Goal: Task Accomplishment & Management: Manage account settings

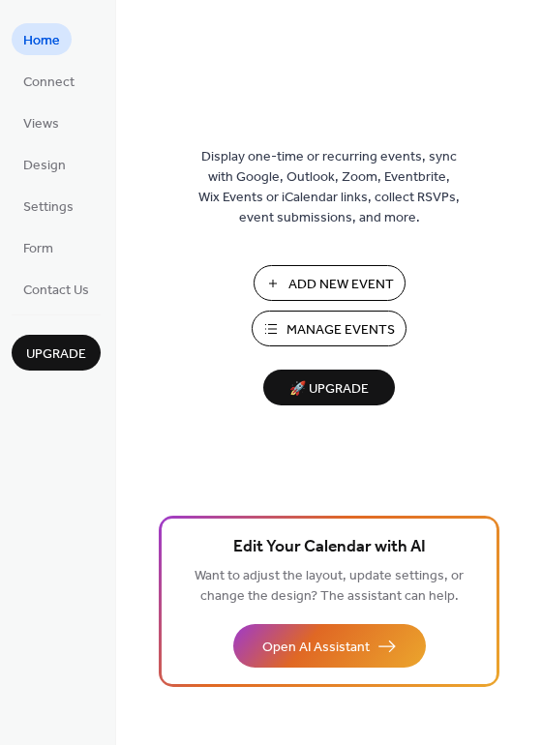
click at [347, 330] on span "Manage Events" at bounding box center [341, 330] width 108 height 20
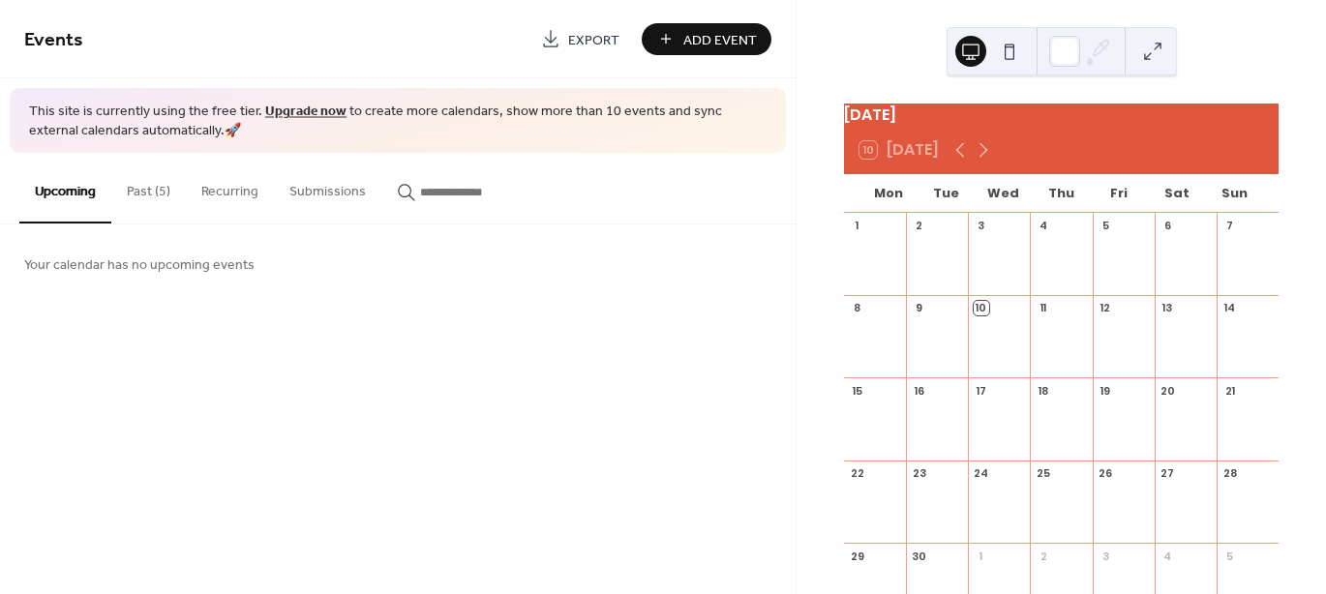
click at [154, 193] on button "Past (5)" at bounding box center [148, 187] width 75 height 69
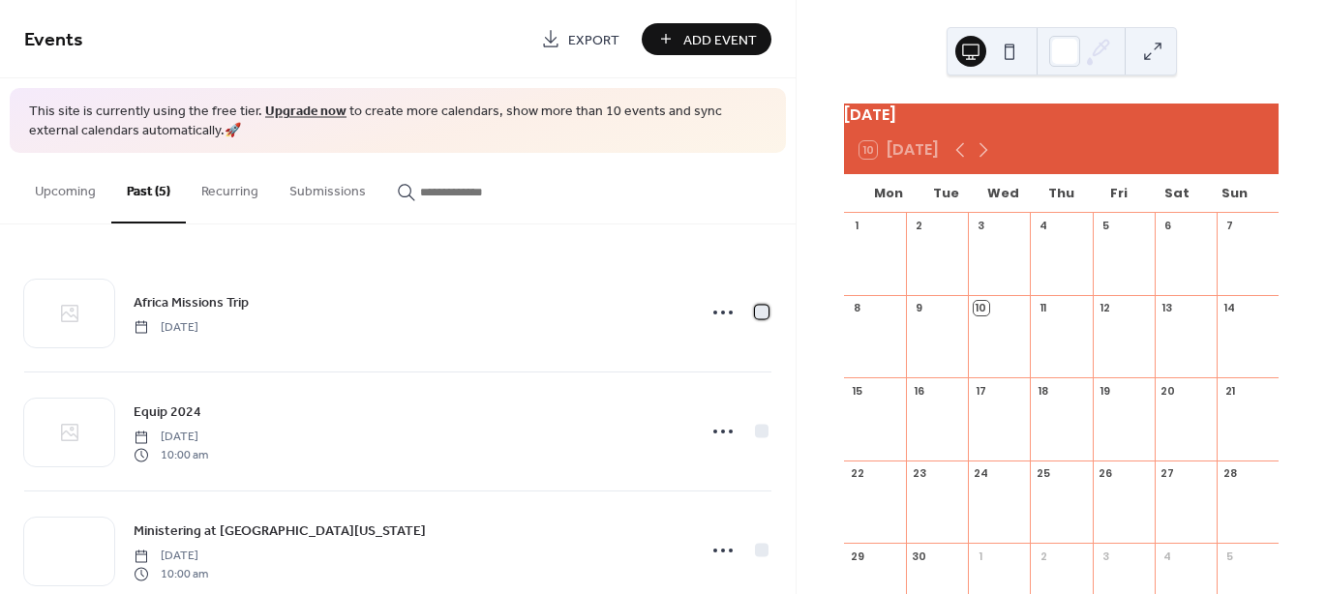
click at [755, 306] on div at bounding box center [762, 313] width 14 height 14
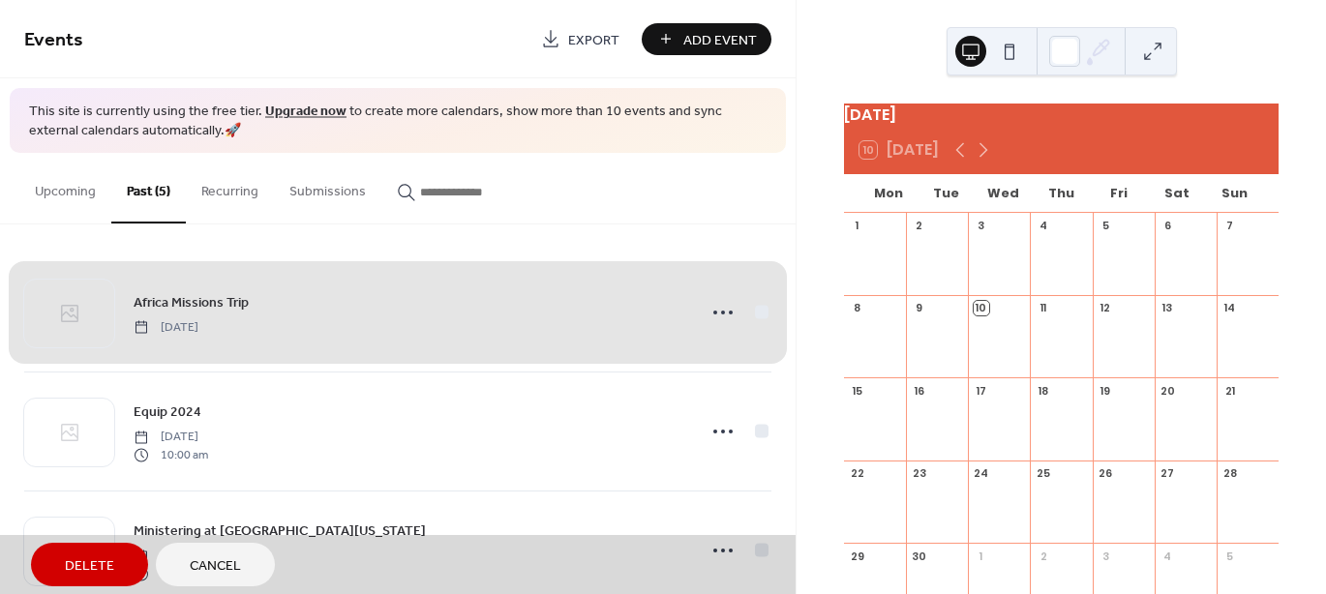
click at [747, 432] on div "Equip 2024 [DATE] 10:00 am" at bounding box center [397, 431] width 747 height 119
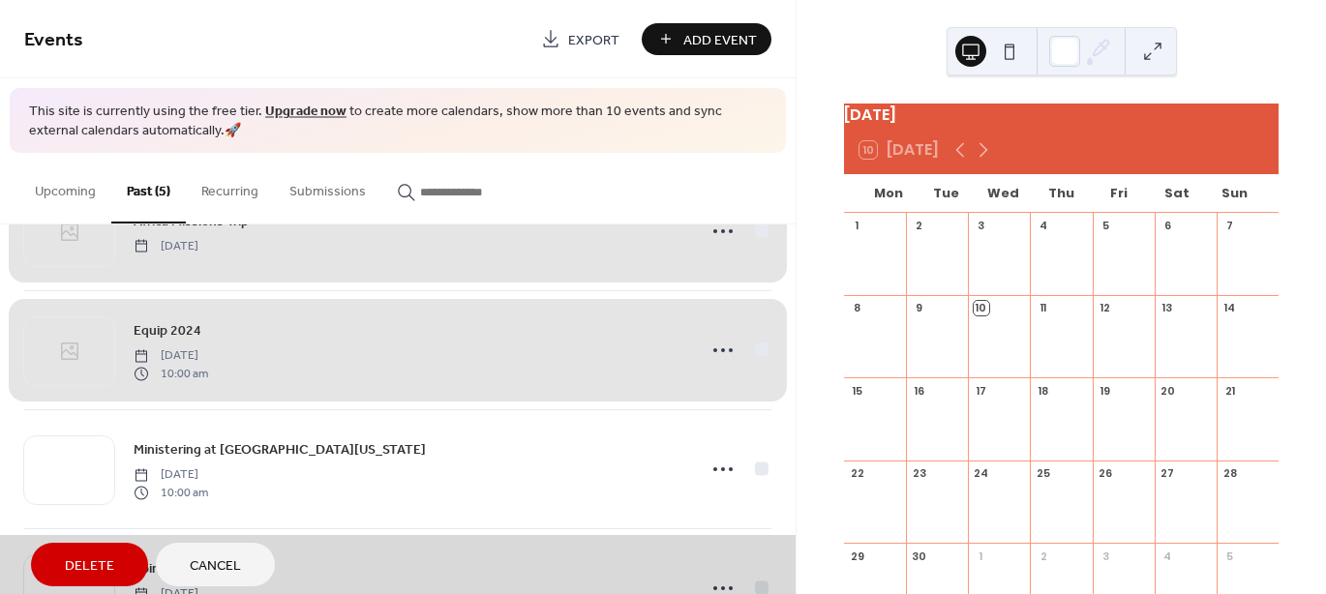
scroll to position [282, 0]
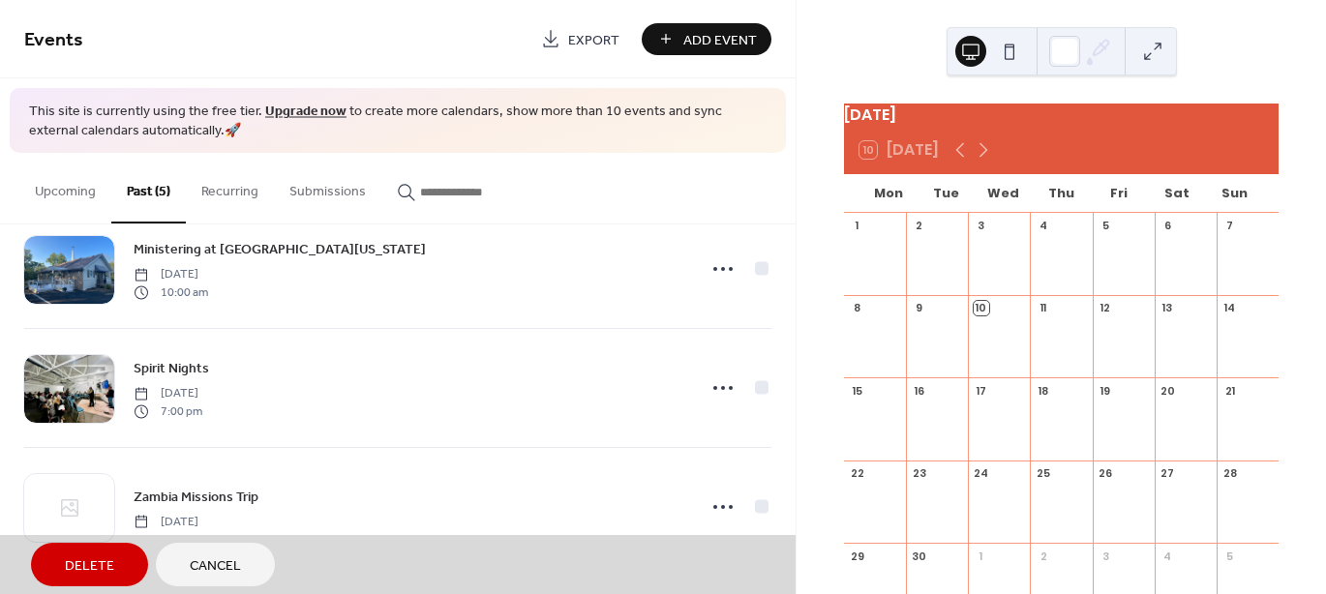
click at [760, 267] on div "Ministering at [GEOGRAPHIC_DATA][US_STATE] [DATE] 10:00 am" at bounding box center [397, 268] width 747 height 119
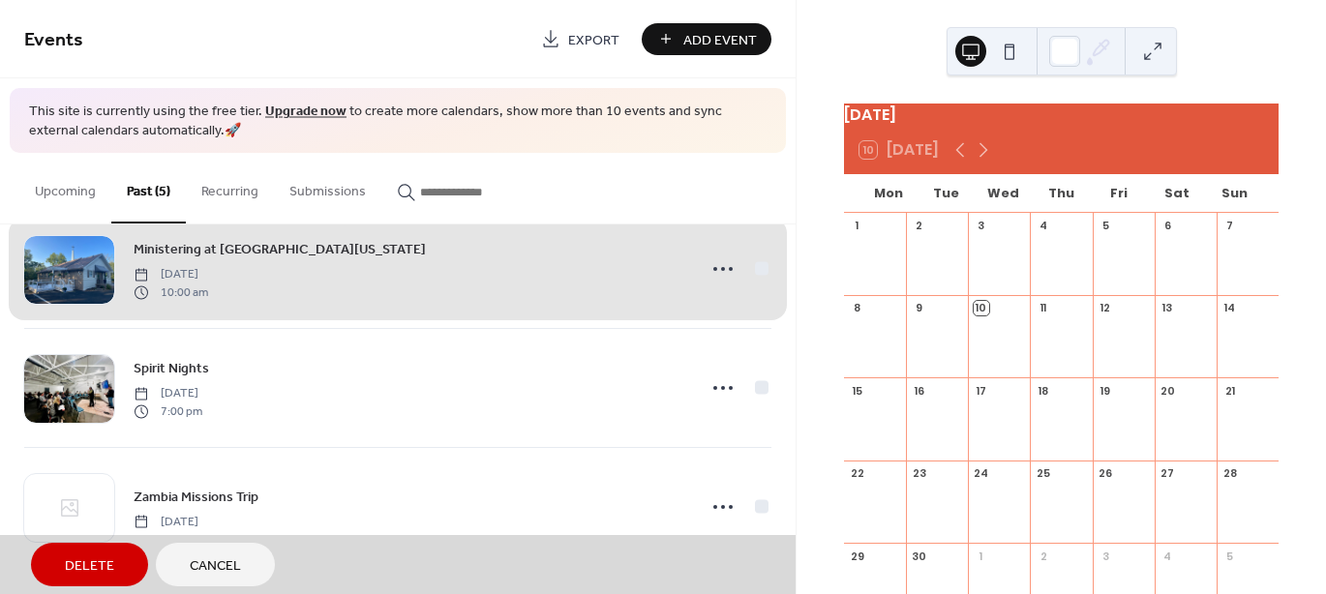
click at [754, 390] on div "Spirit Nights [DATE] 7:00 pm" at bounding box center [397, 387] width 747 height 119
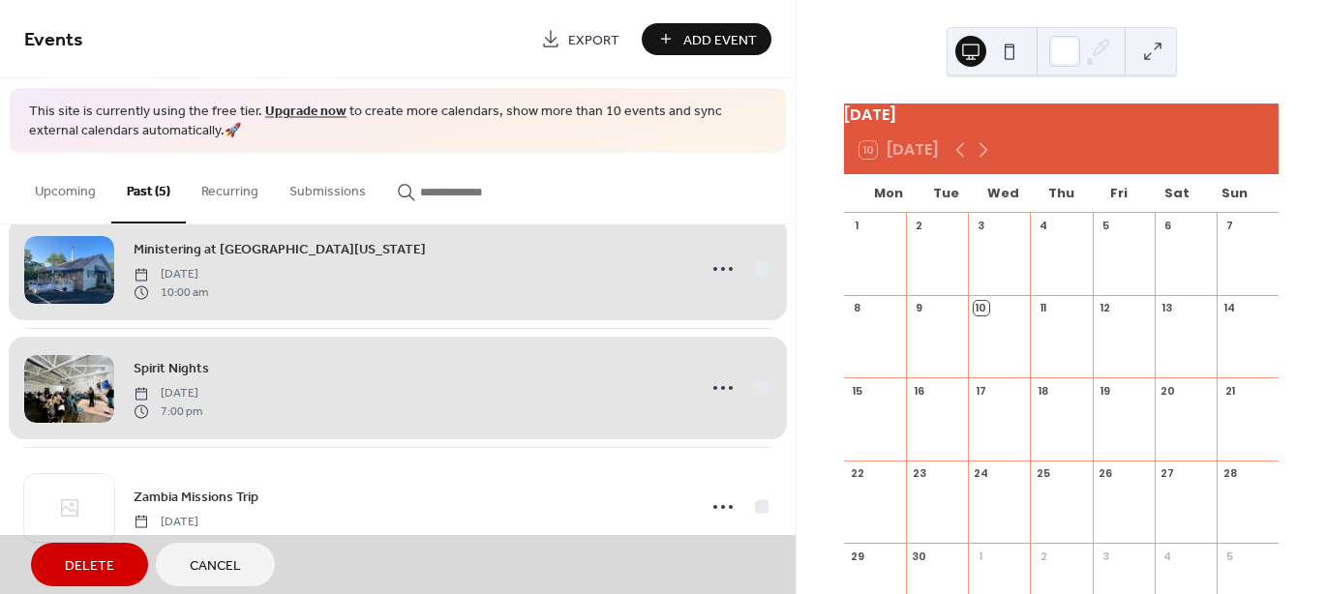
click at [748, 510] on div "Zambia Missions Trip Monday, April 1, 2024" at bounding box center [397, 506] width 747 height 119
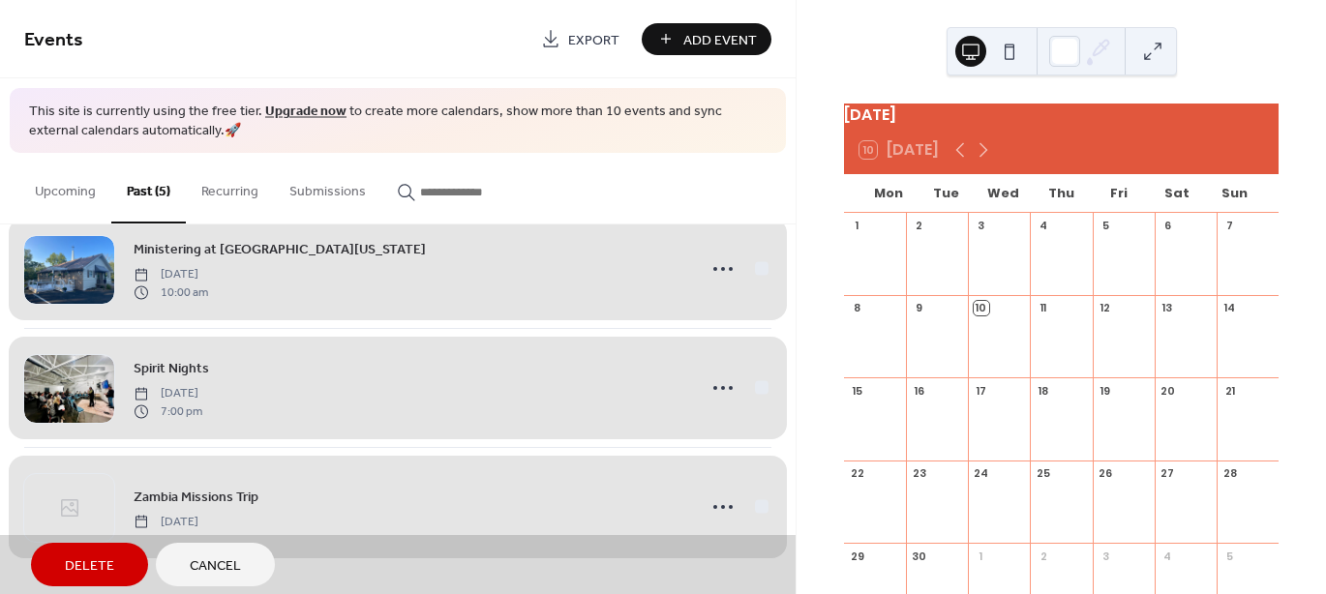
click at [53, 562] on button "Delete" at bounding box center [89, 565] width 117 height 44
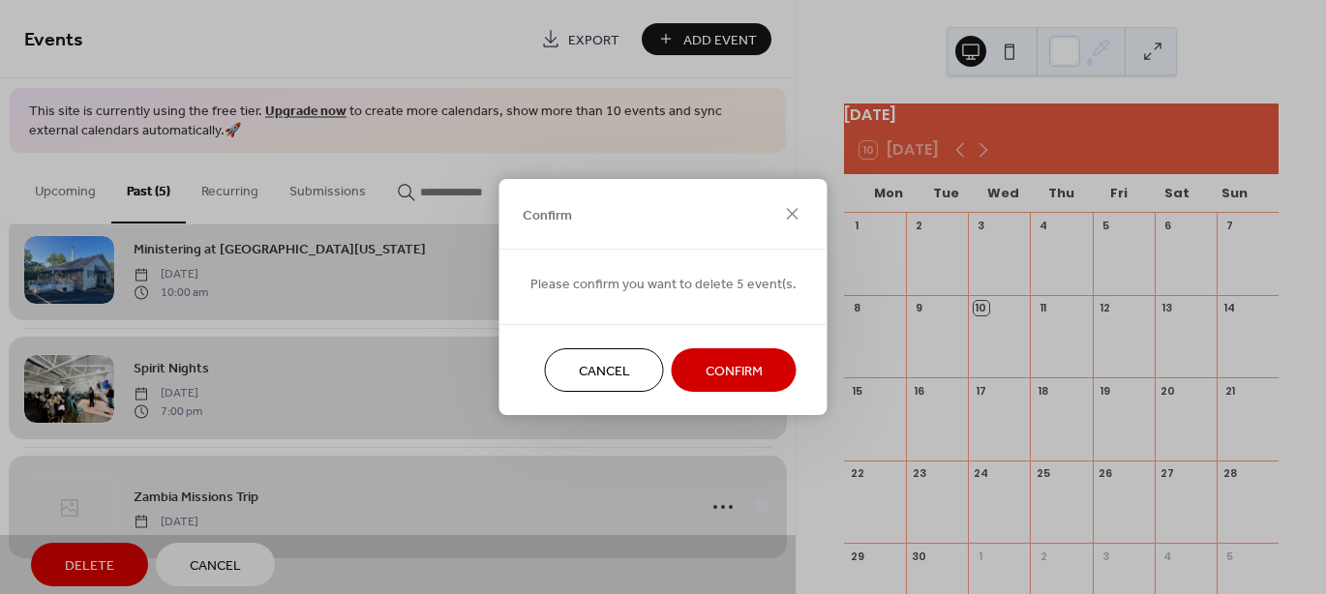
click at [101, 574] on div "Confirm Please confirm you want to delete 5 event(s. Cancel Confirm" at bounding box center [663, 297] width 1326 height 594
click at [751, 363] on span "Confirm" at bounding box center [734, 372] width 57 height 20
click at [740, 368] on div "Cancel Confirm" at bounding box center [663, 369] width 328 height 91
